Goal: Task Accomplishment & Management: Use online tool/utility

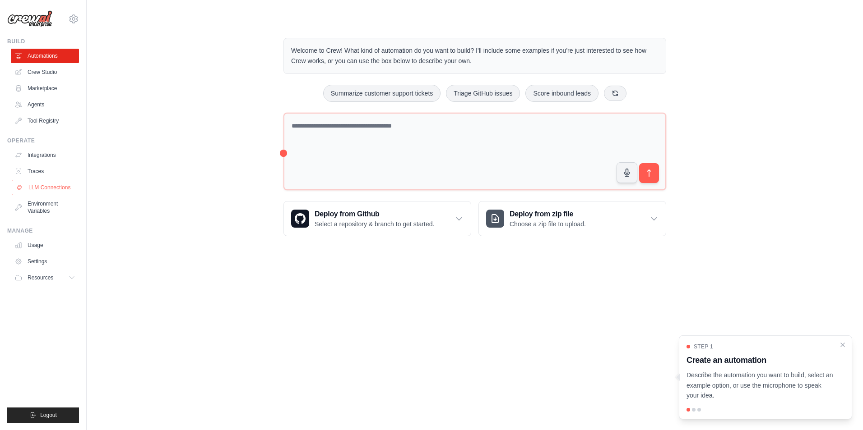
click at [58, 188] on link "LLM Connections" at bounding box center [46, 187] width 68 height 14
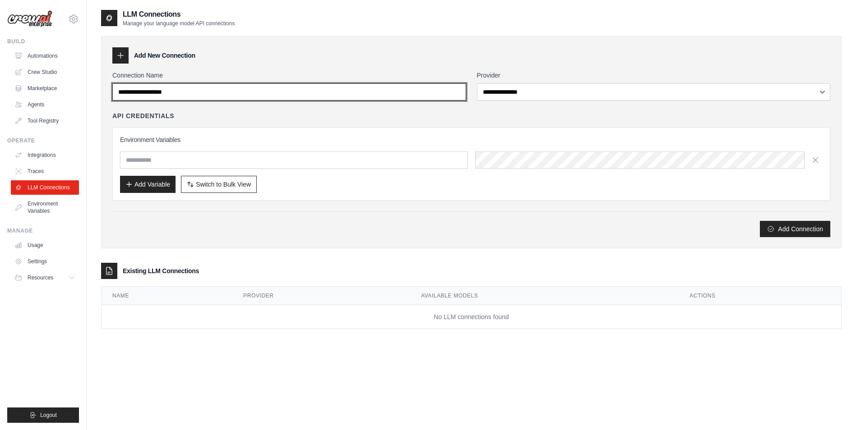
click at [208, 90] on input "Connection Name" at bounding box center [289, 91] width 354 height 17
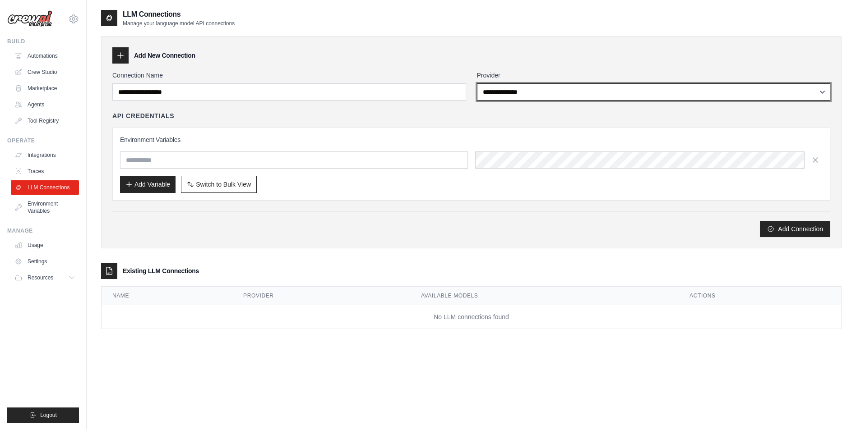
click at [519, 89] on select "**********" at bounding box center [654, 91] width 354 height 17
click at [477, 83] on select "**********" at bounding box center [654, 91] width 354 height 17
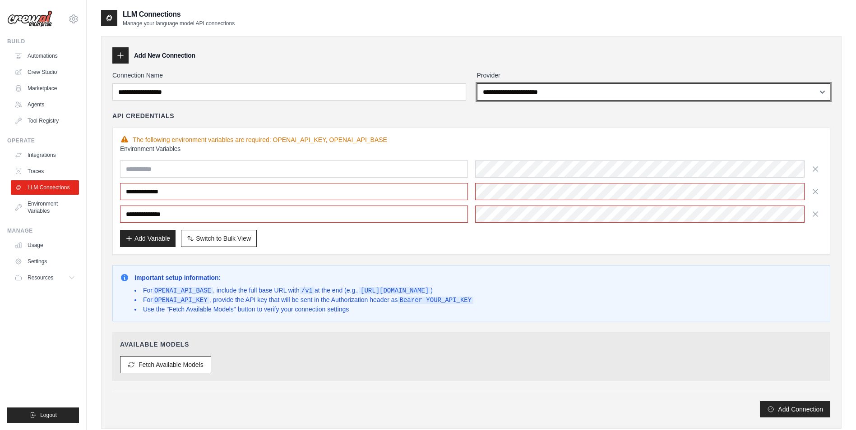
click at [528, 98] on select "**********" at bounding box center [654, 91] width 354 height 17
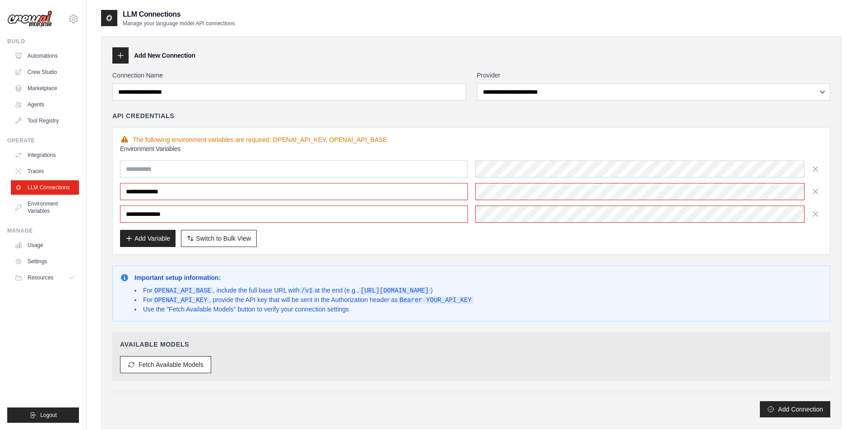
click at [450, 111] on div "API Credentials" at bounding box center [471, 115] width 718 height 9
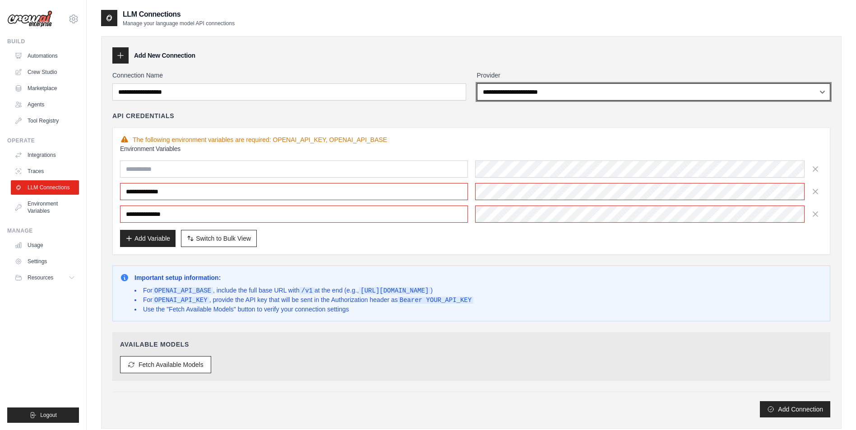
click at [527, 91] on select "**********" at bounding box center [654, 91] width 354 height 17
click at [477, 83] on select "**********" at bounding box center [654, 91] width 354 height 17
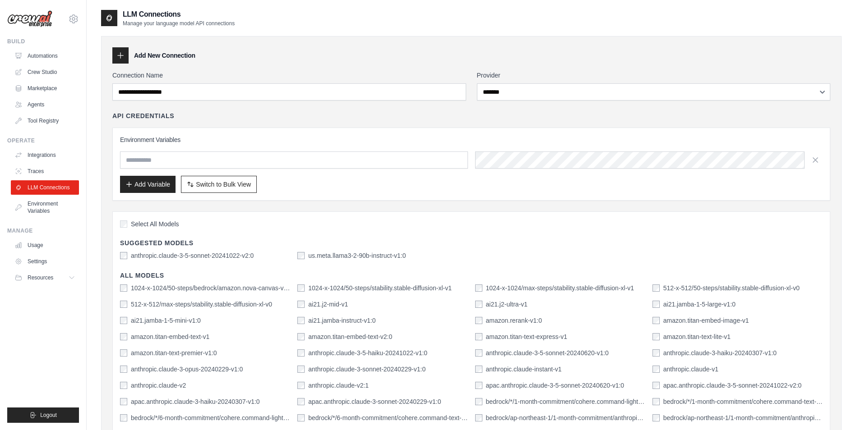
click at [217, 256] on label "anthropic.claude-3-5-sonnet-20241022-v2:0" at bounding box center [192, 255] width 123 height 9
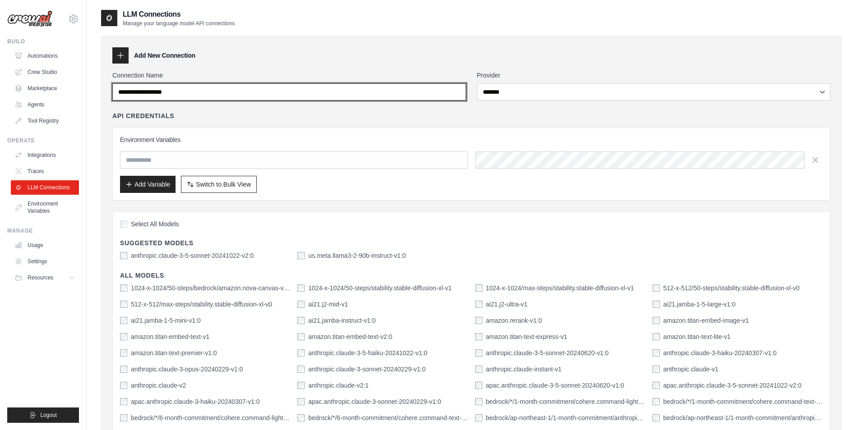
click at [254, 93] on input "Connection Name" at bounding box center [289, 91] width 354 height 17
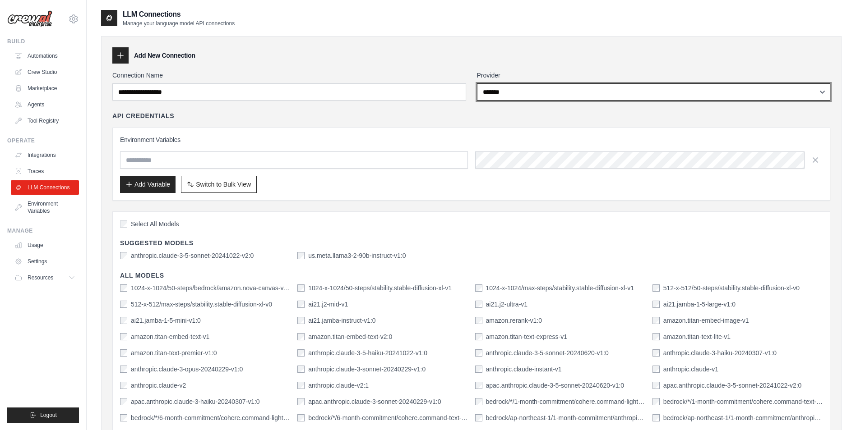
click at [504, 93] on select "**********" at bounding box center [654, 91] width 354 height 17
select select "******"
click at [477, 83] on select "**********" at bounding box center [654, 91] width 354 height 17
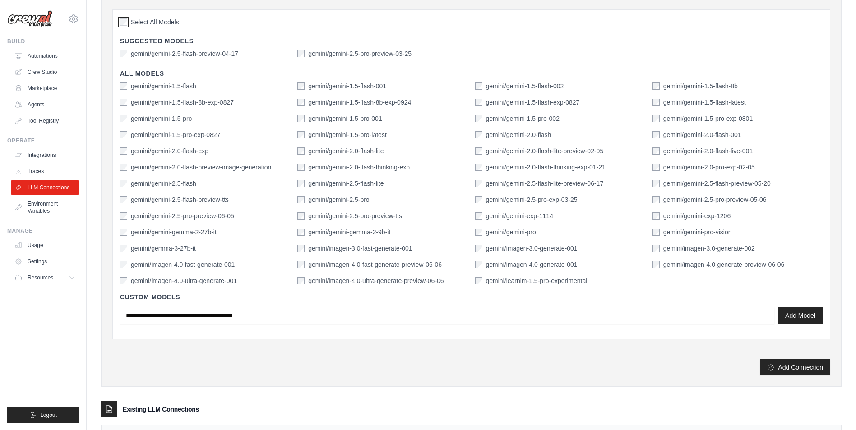
scroll to position [263, 0]
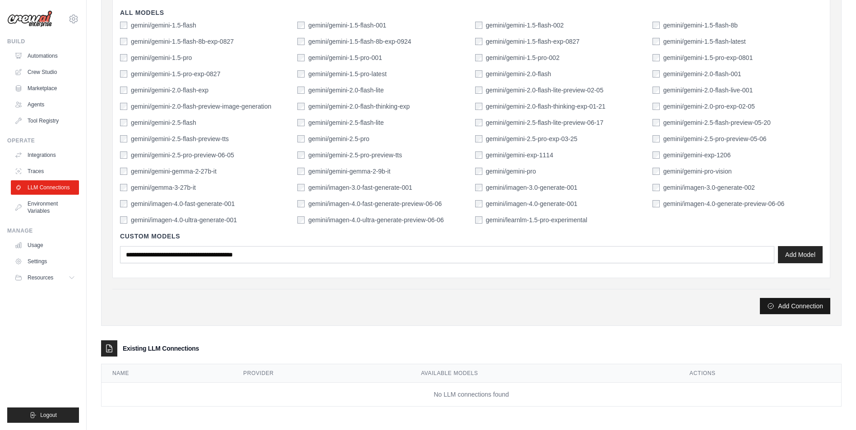
click at [791, 310] on button "Add Connection" at bounding box center [795, 306] width 70 height 16
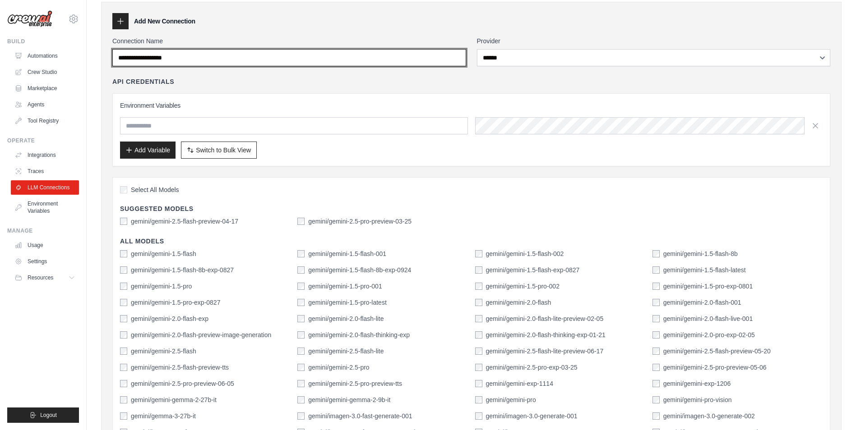
scroll to position [0, 0]
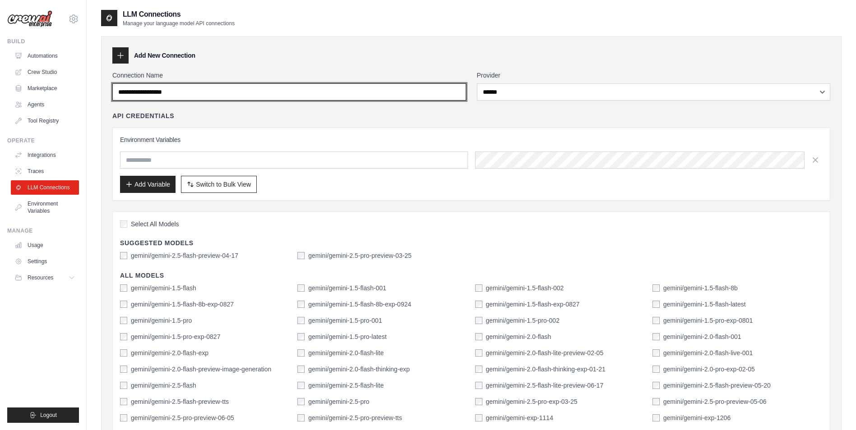
click at [175, 91] on input "Connection Name" at bounding box center [289, 91] width 354 height 17
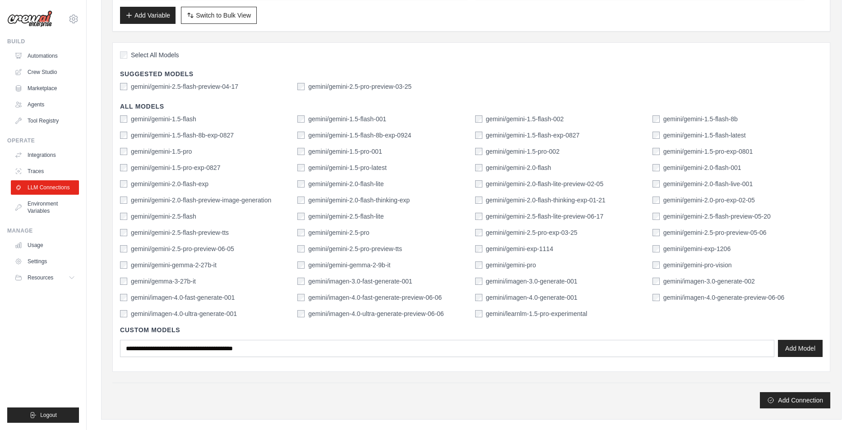
scroll to position [263, 0]
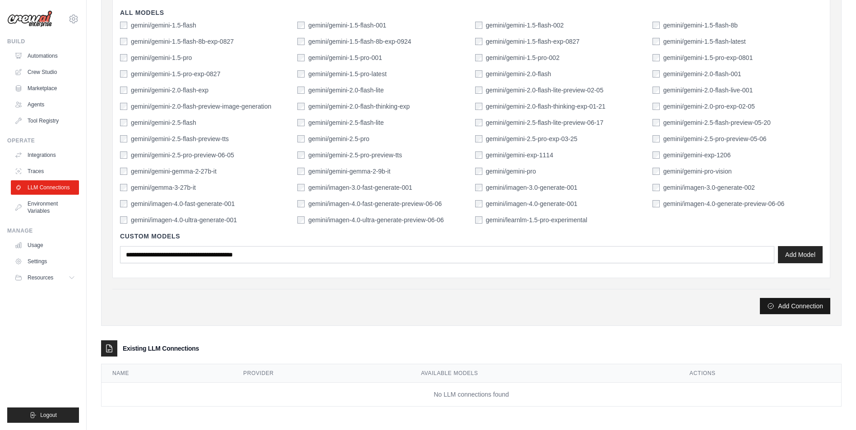
type input "**********"
click at [784, 304] on button "Add Connection" at bounding box center [795, 306] width 70 height 16
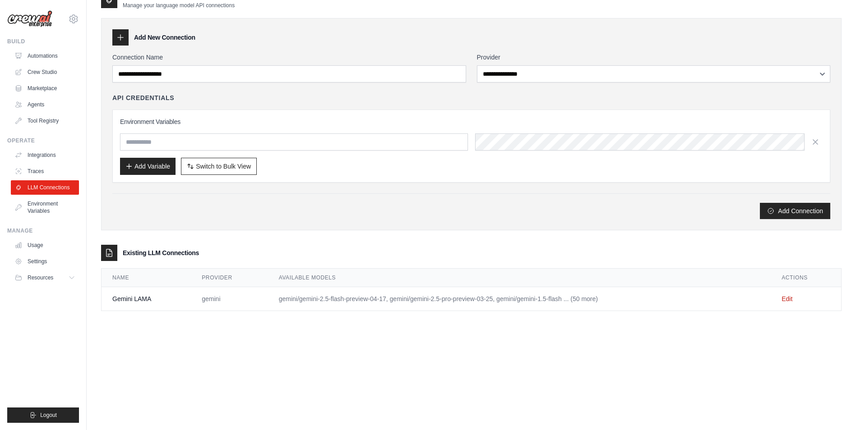
scroll to position [0, 0]
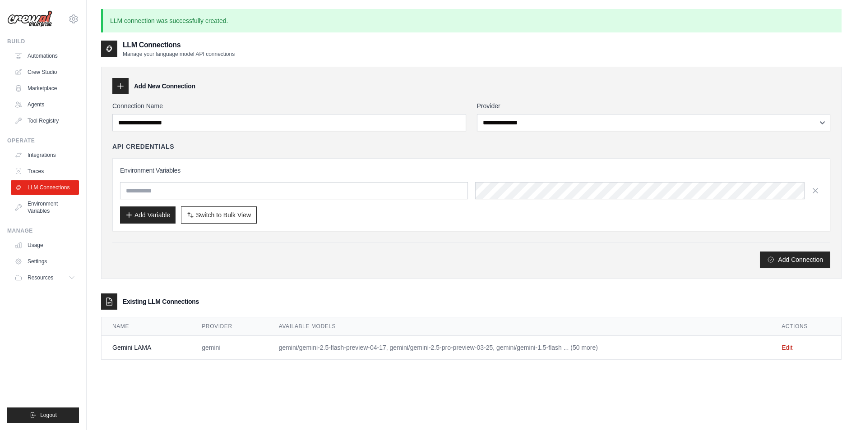
click at [141, 352] on td "Gemini LAMA" at bounding box center [146, 348] width 89 height 24
click at [42, 76] on link "Crew Studio" at bounding box center [46, 72] width 68 height 14
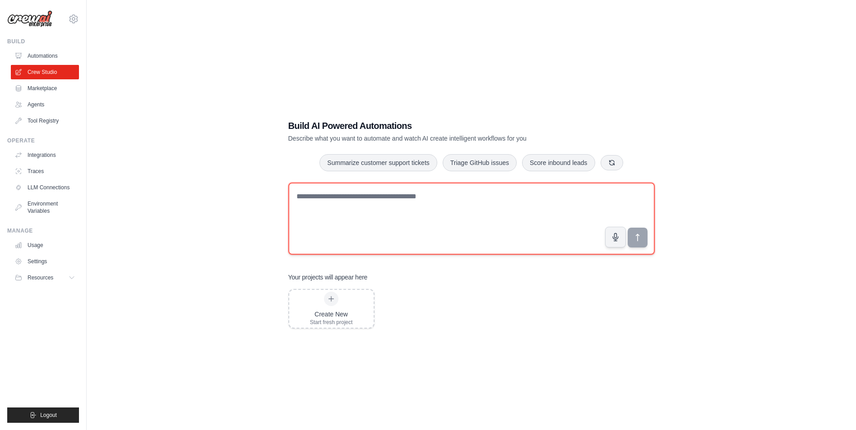
click at [340, 200] on textarea at bounding box center [471, 219] width 366 height 72
type textarea "**********"
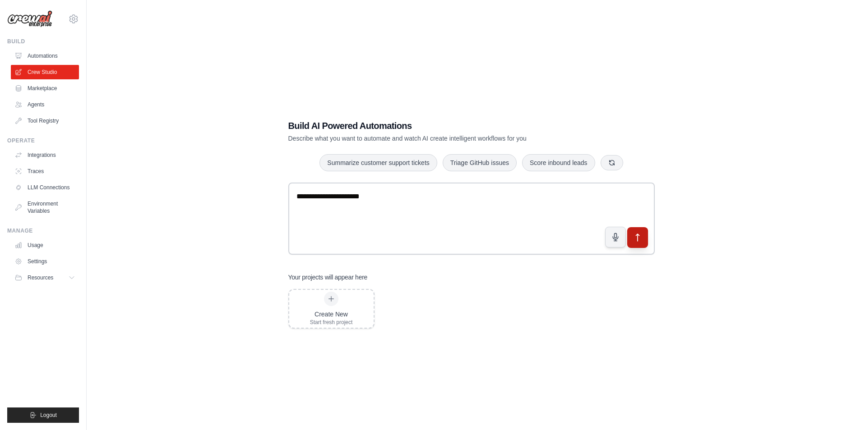
click at [628, 240] on button "submit" at bounding box center [637, 237] width 21 height 21
click at [42, 93] on link "Marketplace" at bounding box center [46, 88] width 68 height 14
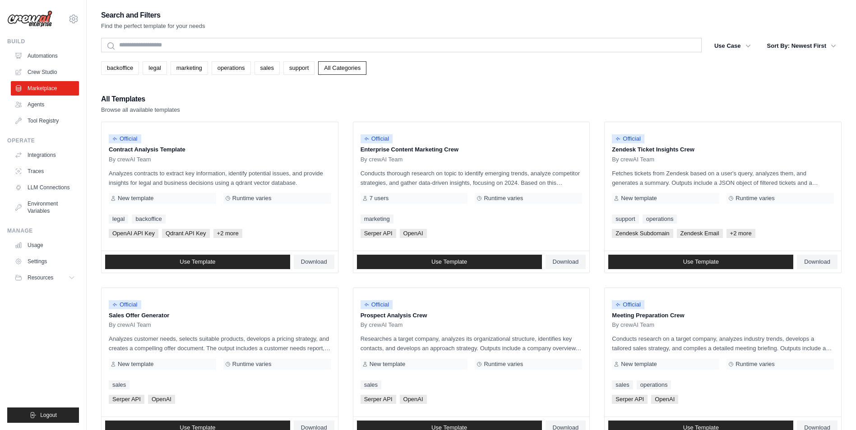
click at [41, 101] on link "Agents" at bounding box center [45, 104] width 68 height 14
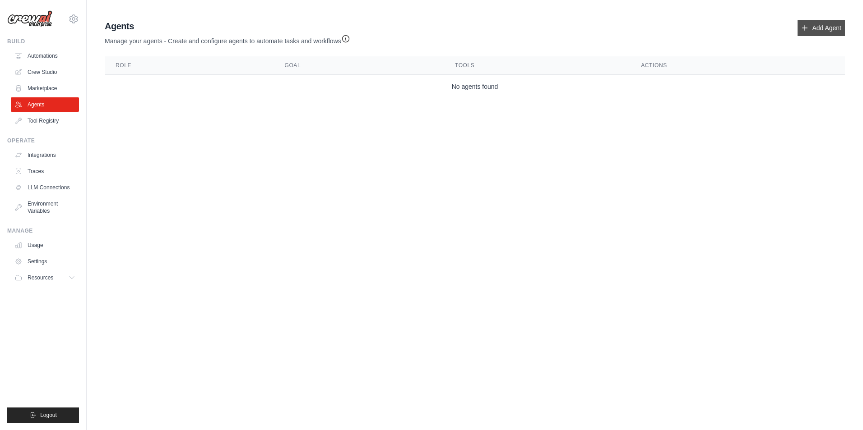
click at [830, 26] on link "Add Agent" at bounding box center [820, 28] width 47 height 16
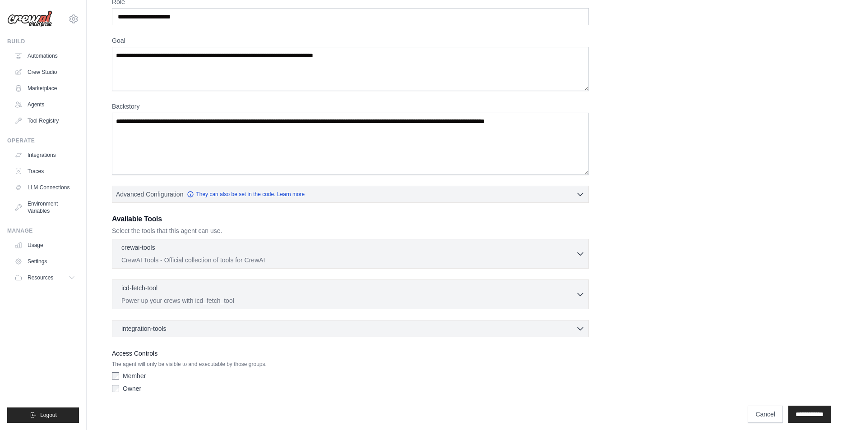
scroll to position [54, 0]
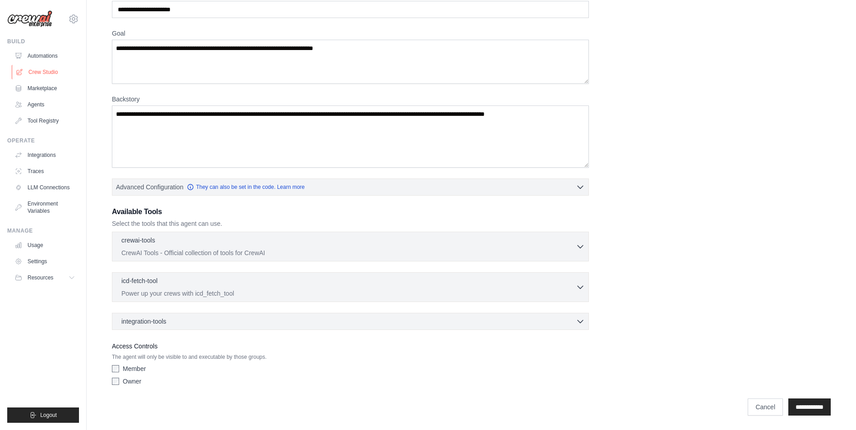
click at [35, 67] on link "Crew Studio" at bounding box center [46, 72] width 68 height 14
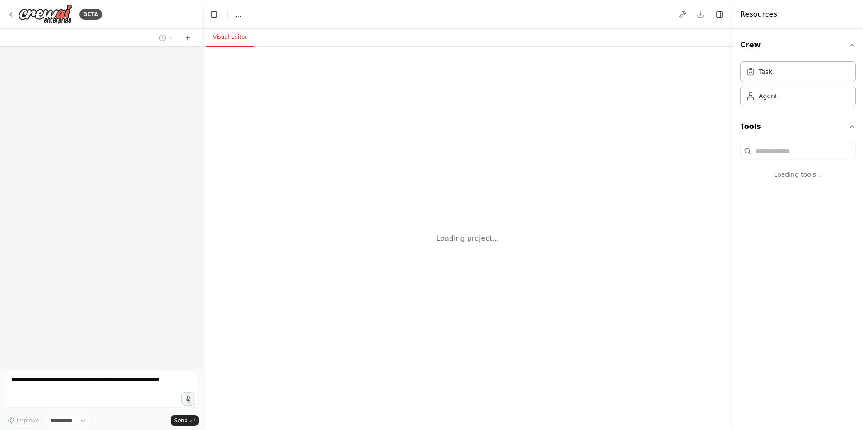
select select "****"
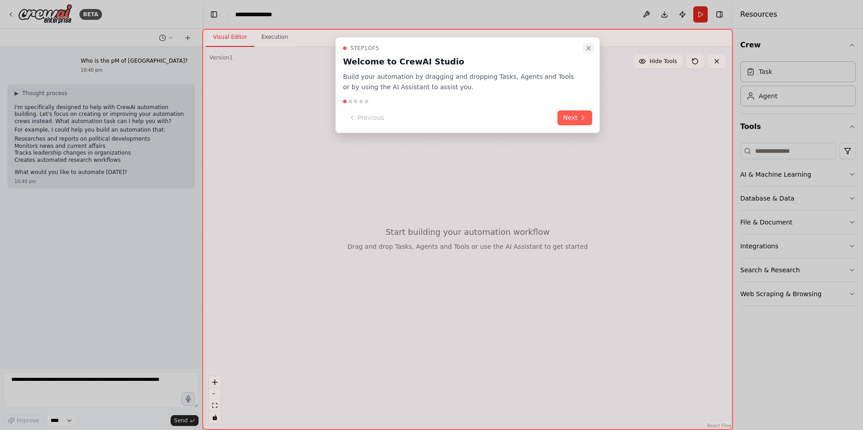
click at [589, 49] on icon "Close walkthrough" at bounding box center [588, 48] width 7 height 7
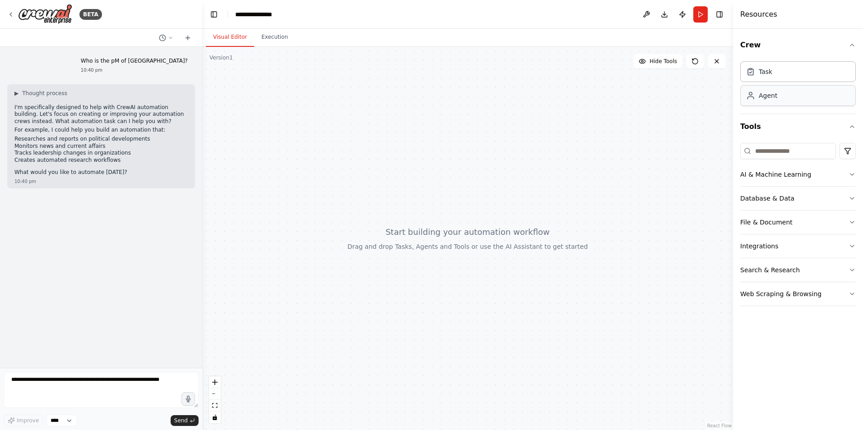
click at [765, 97] on div "Agent" at bounding box center [768, 95] width 19 height 9
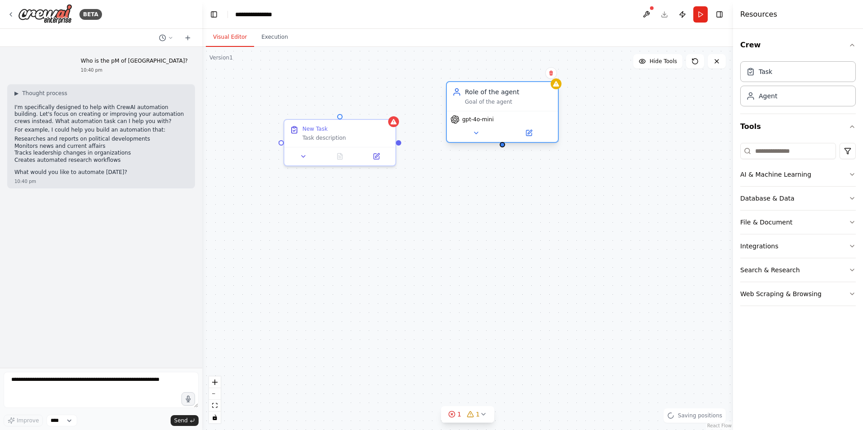
drag, startPoint x: 435, startPoint y: 139, endPoint x: 503, endPoint y: 93, distance: 81.7
click at [503, 93] on div "Role of the agent" at bounding box center [509, 92] width 88 height 9
drag, startPoint x: 399, startPoint y: 143, endPoint x: 502, endPoint y: 151, distance: 102.8
click at [502, 151] on div "Role of the agent Goal of the agent gpt-4o-mini New Task Task description" at bounding box center [467, 239] width 531 height 384
click at [472, 135] on icon at bounding box center [475, 133] width 7 height 7
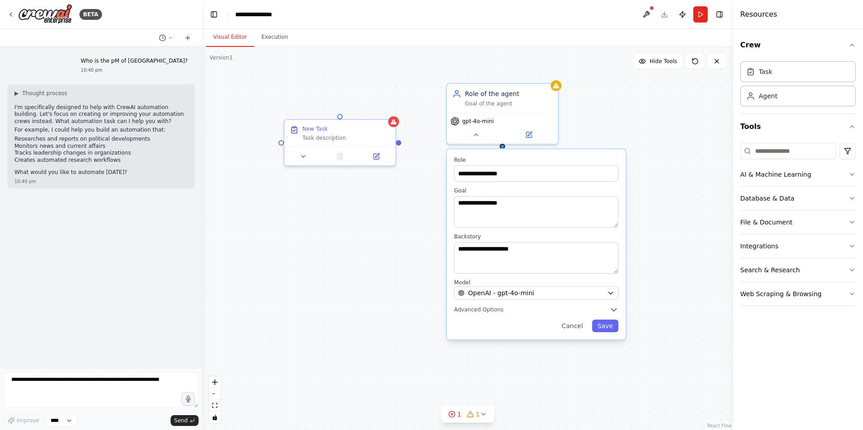
click at [282, 291] on div "**********" at bounding box center [467, 239] width 531 height 384
click at [570, 325] on button "Cancel" at bounding box center [572, 326] width 32 height 13
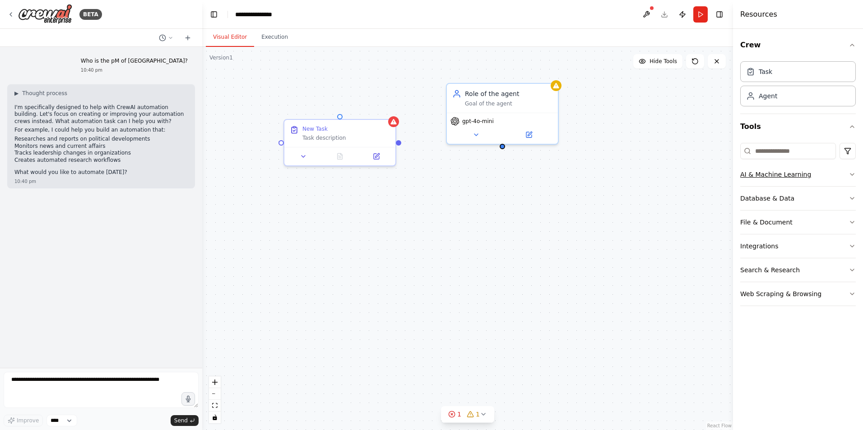
click at [796, 171] on button "AI & Machine Learning" at bounding box center [798, 174] width 116 height 23
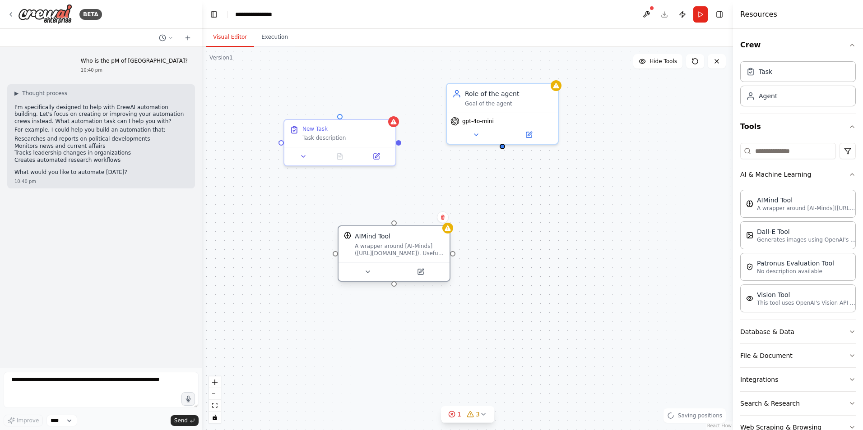
drag, startPoint x: 490, startPoint y: 264, endPoint x: 387, endPoint y: 239, distance: 106.4
click at [387, 239] on div "AIMind Tool" at bounding box center [399, 236] width 89 height 9
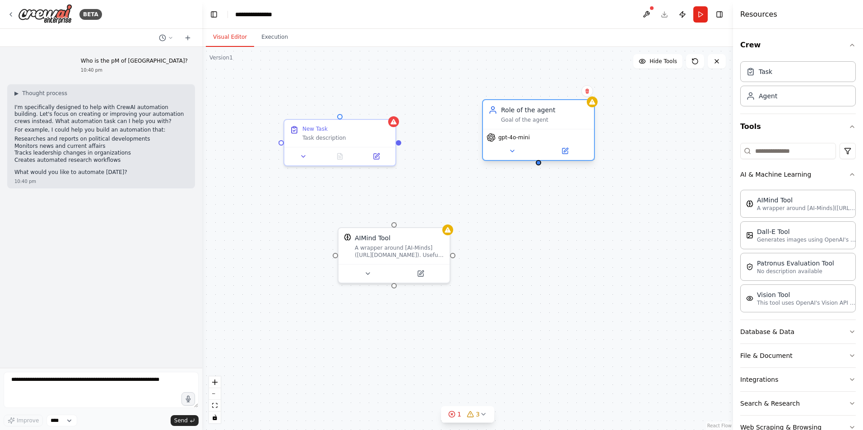
drag, startPoint x: 486, startPoint y: 97, endPoint x: 525, endPoint y: 112, distance: 41.1
click at [525, 112] on div "Role of the agent Goal of the agent" at bounding box center [545, 115] width 88 height 18
click at [267, 36] on button "Execution" at bounding box center [274, 37] width 41 height 19
click at [227, 36] on button "Visual Editor" at bounding box center [230, 37] width 48 height 19
click at [794, 139] on button "Tools" at bounding box center [798, 126] width 116 height 25
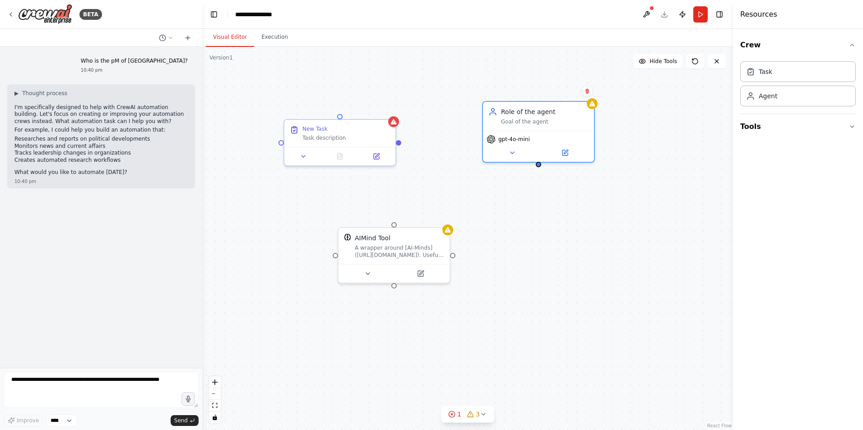
click at [795, 144] on div "Crew Task Agent Tools" at bounding box center [798, 230] width 130 height 402
click at [787, 131] on button "Tools" at bounding box center [798, 126] width 116 height 25
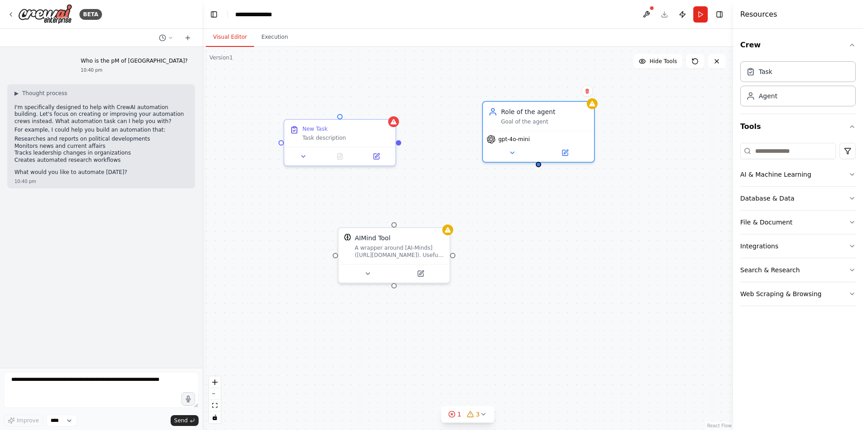
click at [784, 148] on input at bounding box center [788, 151] width 96 height 16
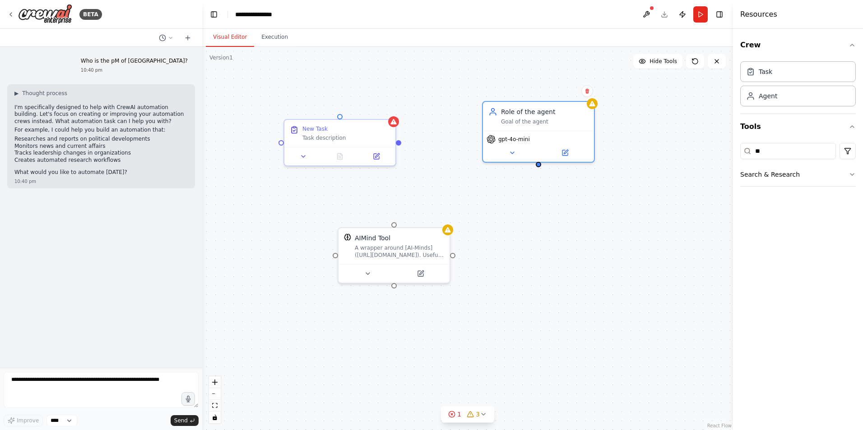
type input "*"
type input "*****"
click at [779, 176] on button "AI & Machine Learning" at bounding box center [798, 174] width 116 height 23
click at [784, 232] on button "Web Scraping & Browsing" at bounding box center [798, 237] width 116 height 23
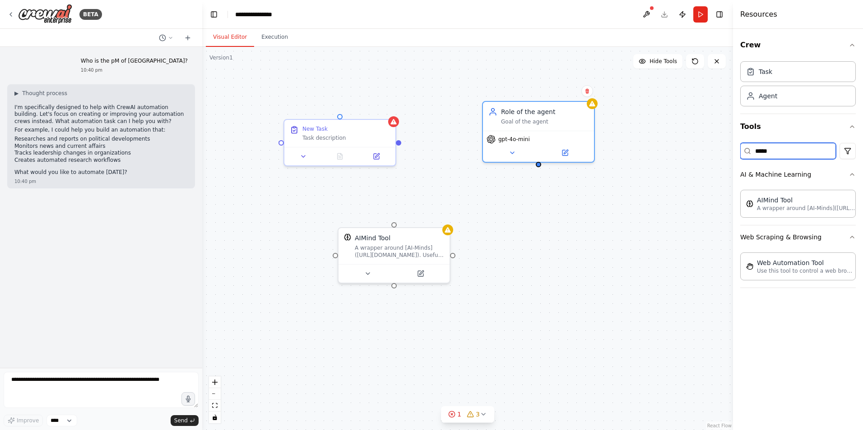
drag, startPoint x: 821, startPoint y: 148, endPoint x: 731, endPoint y: 147, distance: 89.4
click at [733, 147] on div "Resources Crew Task Agent Tools ***** AI & Machine Learning AIMind Tool A wrapp…" at bounding box center [798, 215] width 130 height 430
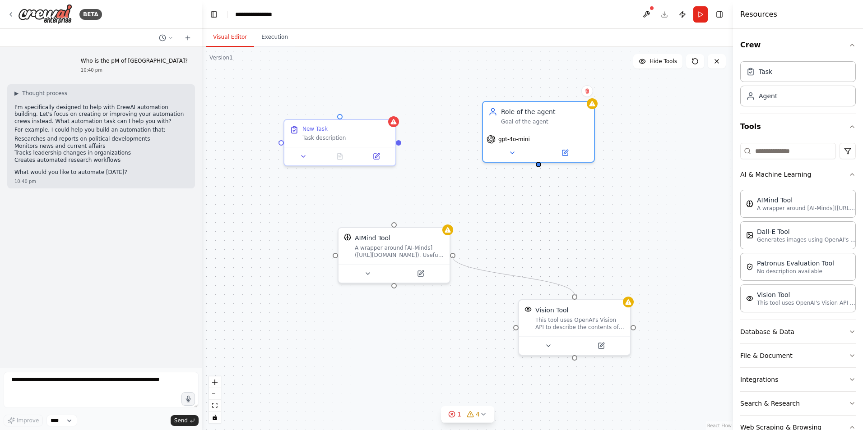
drag, startPoint x: 634, startPoint y: 328, endPoint x: 452, endPoint y: 256, distance: 195.1
click at [452, 256] on div "Role of the agent Goal of the agent gpt-4o-mini New Task Task description AIMin…" at bounding box center [467, 239] width 531 height 384
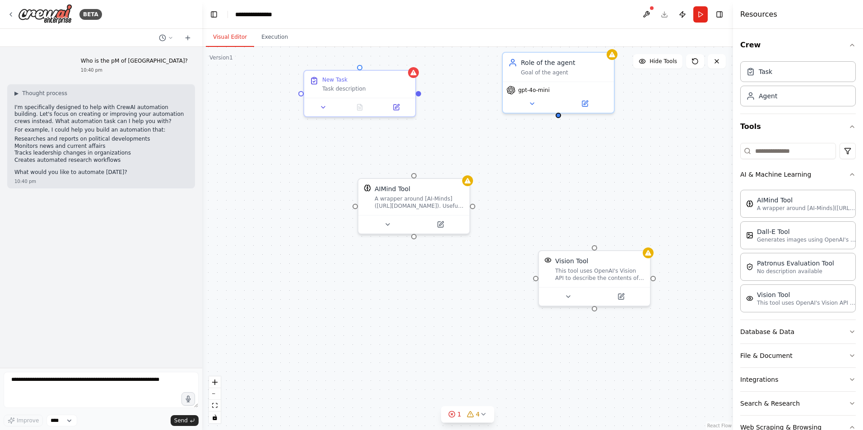
drag, startPoint x: 394, startPoint y: 290, endPoint x: 414, endPoint y: 241, distance: 53.0
click at [414, 241] on div "Role of the agent Goal of the agent gpt-4o-mini New Task Task description AIMin…" at bounding box center [467, 239] width 531 height 384
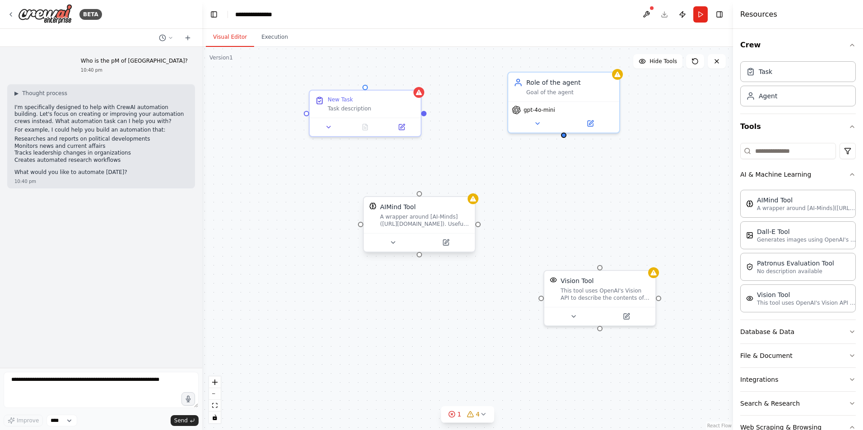
drag, startPoint x: 414, startPoint y: 239, endPoint x: 419, endPoint y: 259, distance: 20.6
click at [419, 259] on div "Role of the agent Goal of the agent gpt-4o-mini New Task Task description AIMin…" at bounding box center [467, 239] width 531 height 384
drag, startPoint x: 418, startPoint y: 255, endPoint x: 542, endPoint y: 298, distance: 131.7
click at [542, 298] on div "Role of the agent Goal of the agent gpt-4o-mini New Task Task description AIMin…" at bounding box center [467, 239] width 531 height 384
drag, startPoint x: 418, startPoint y: 257, endPoint x: 601, endPoint y: 268, distance: 183.1
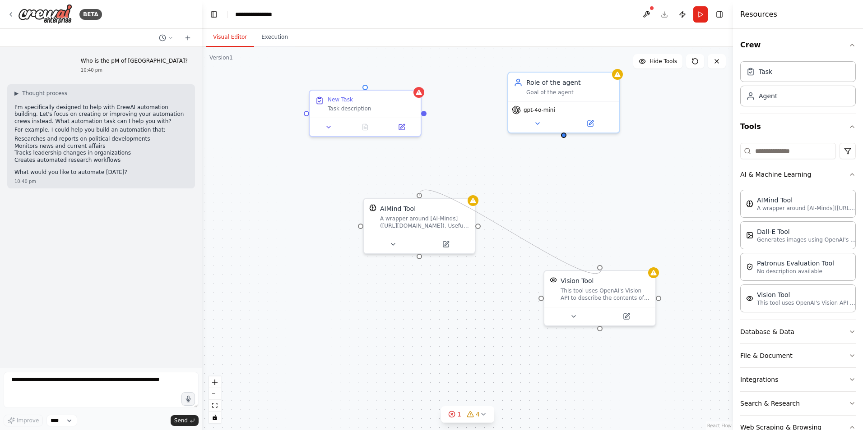
click at [601, 268] on div "Role of the agent Goal of the agent gpt-4o-mini New Task Task description AIMin…" at bounding box center [467, 239] width 531 height 384
drag, startPoint x: 592, startPoint y: 293, endPoint x: 581, endPoint y: 257, distance: 37.5
click at [581, 257] on div "This tool uses OpenAI's Vision API to describe the contents of an image." at bounding box center [595, 257] width 89 height 14
click at [638, 224] on icon at bounding box center [640, 224] width 4 height 5
click at [611, 227] on button "Confirm" at bounding box center [614, 224] width 32 height 11
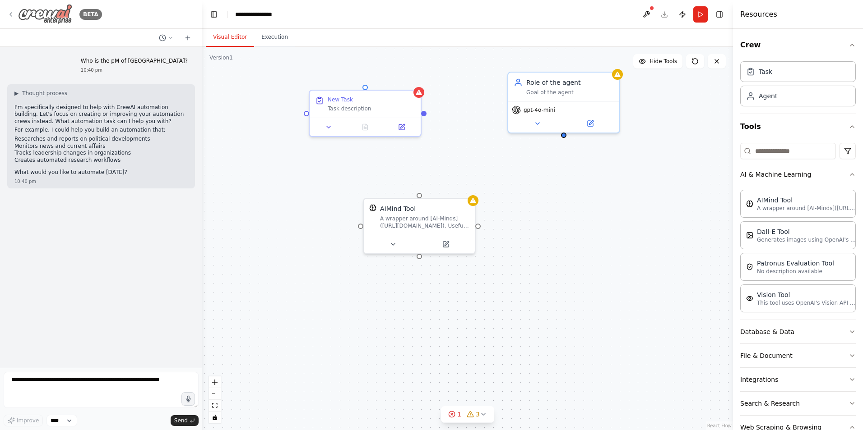
click at [54, 16] on img at bounding box center [45, 14] width 54 height 20
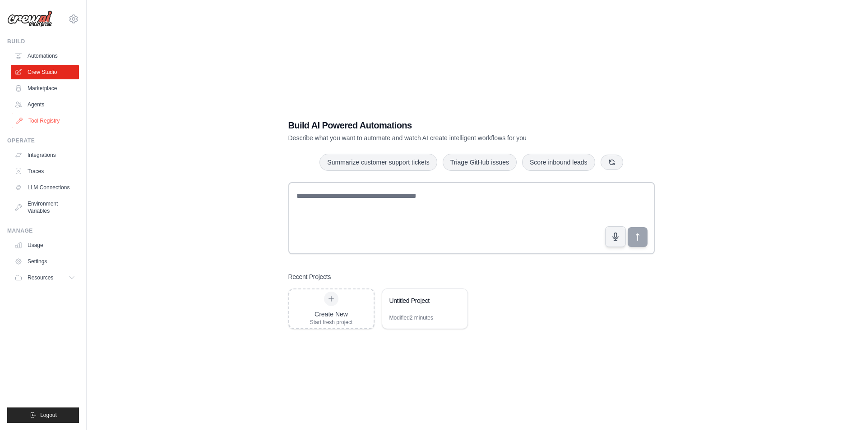
click at [42, 119] on link "Tool Registry" at bounding box center [46, 121] width 68 height 14
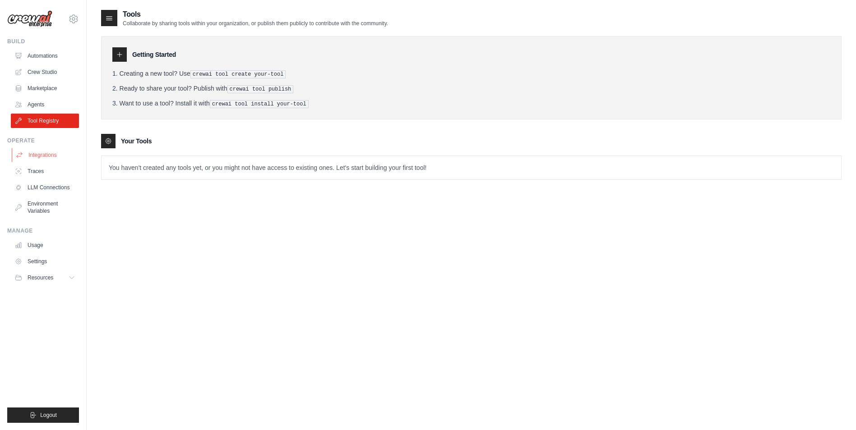
click at [48, 153] on link "Integrations" at bounding box center [46, 155] width 68 height 14
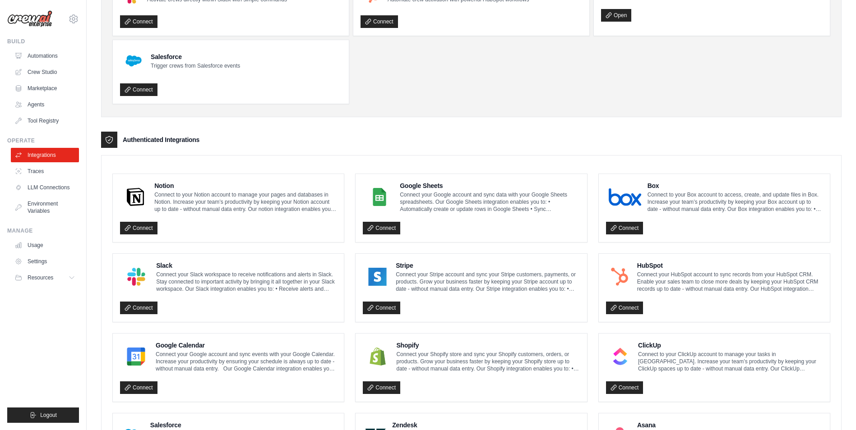
scroll to position [12, 0]
